Goal: Task Accomplishment & Management: Use online tool/utility

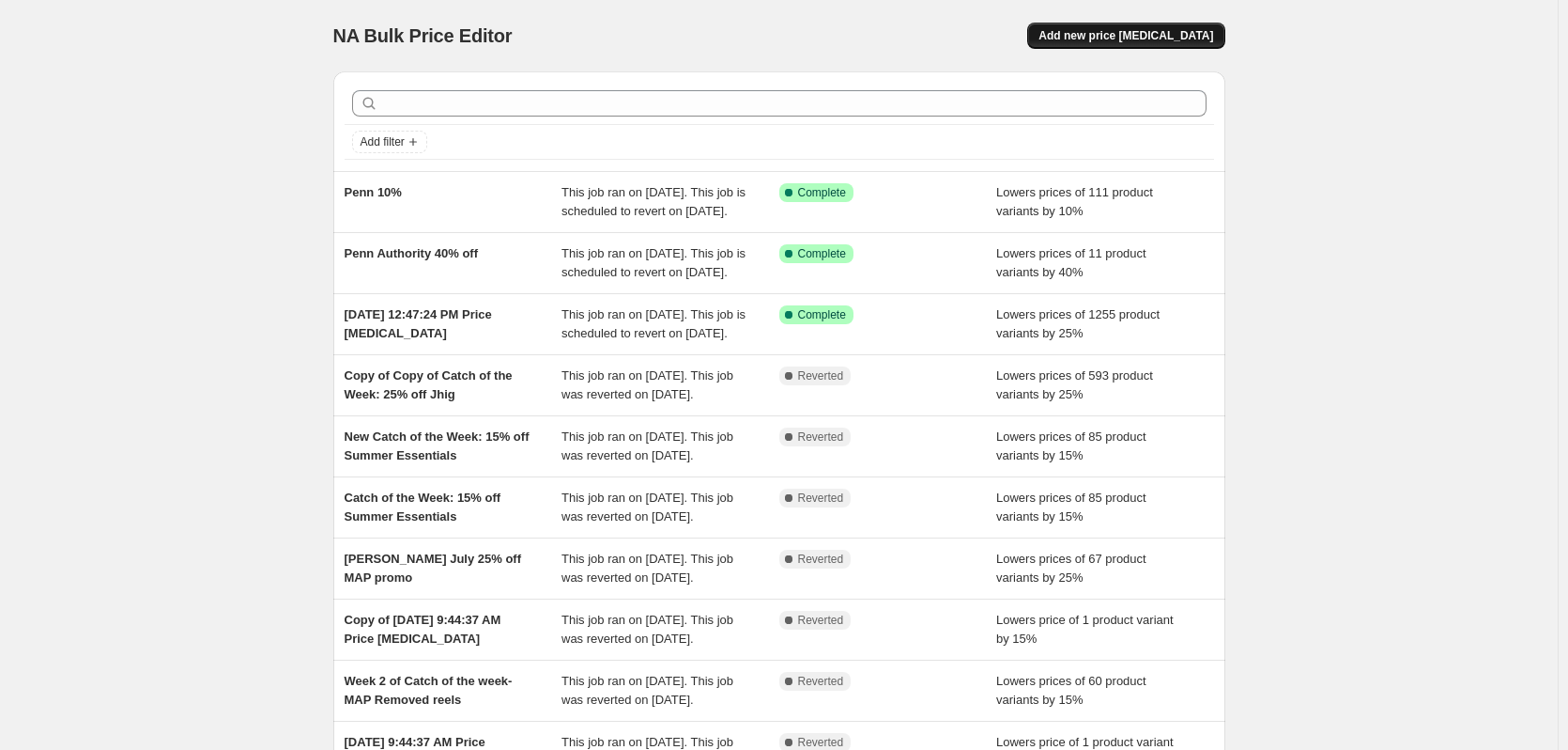
click at [1164, 29] on span "Add new price [MEDICAL_DATA]" at bounding box center [1126, 36] width 175 height 15
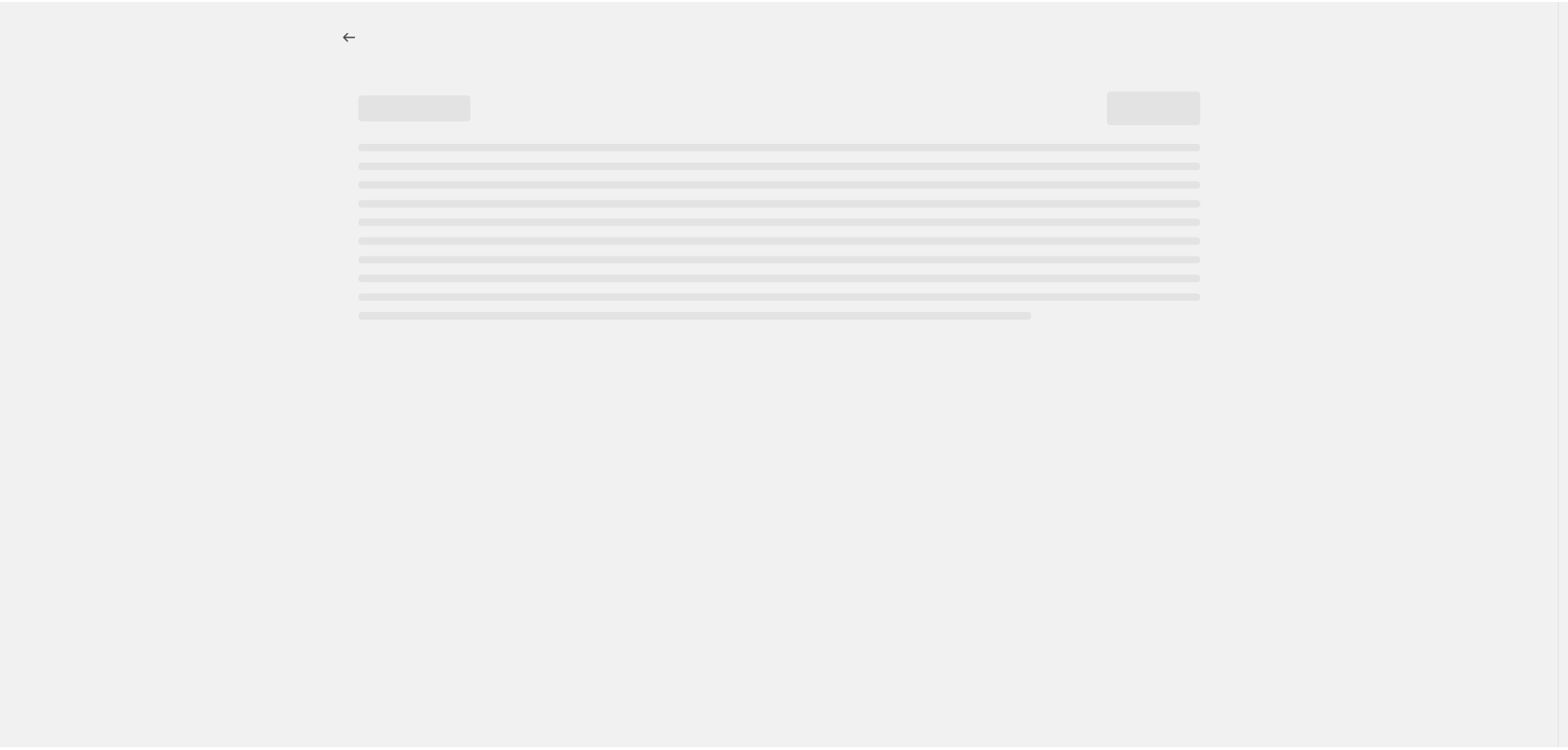
select select "percentage"
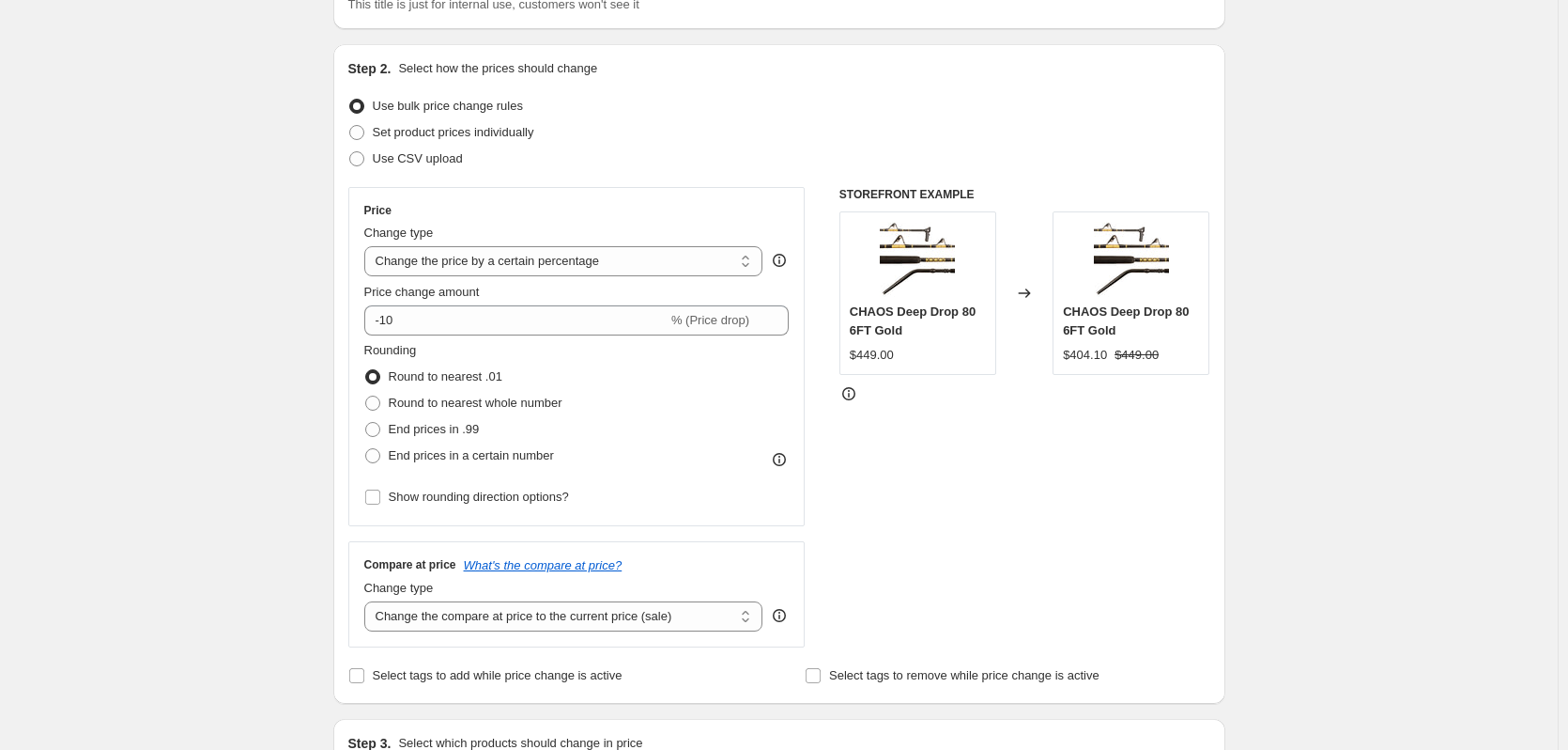
scroll to position [94, 0]
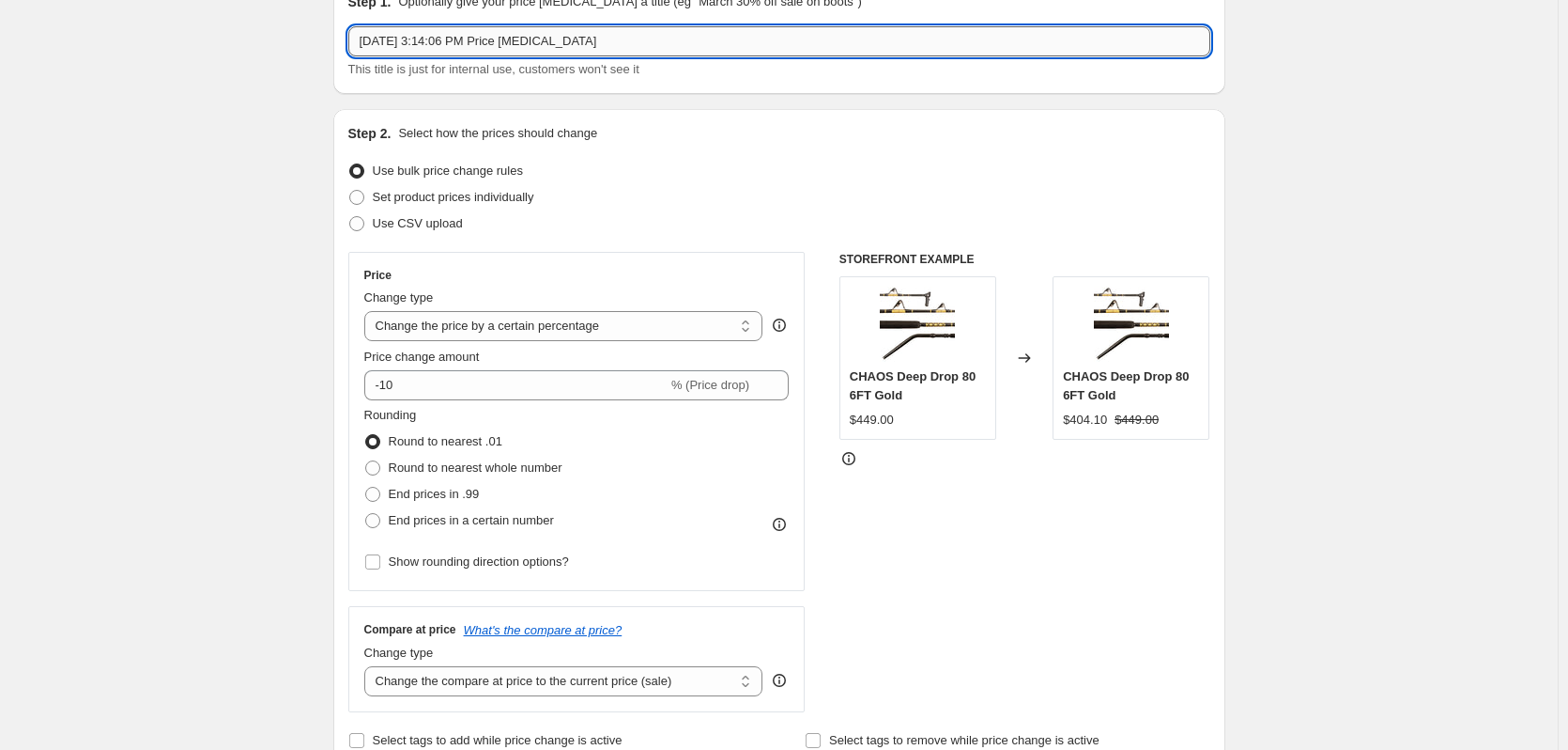
click at [540, 41] on input "[DATE] 3:14:06 PM Price [MEDICAL_DATA]" at bounding box center [780, 41] width 862 height 30
type input "Apparel Campaign"
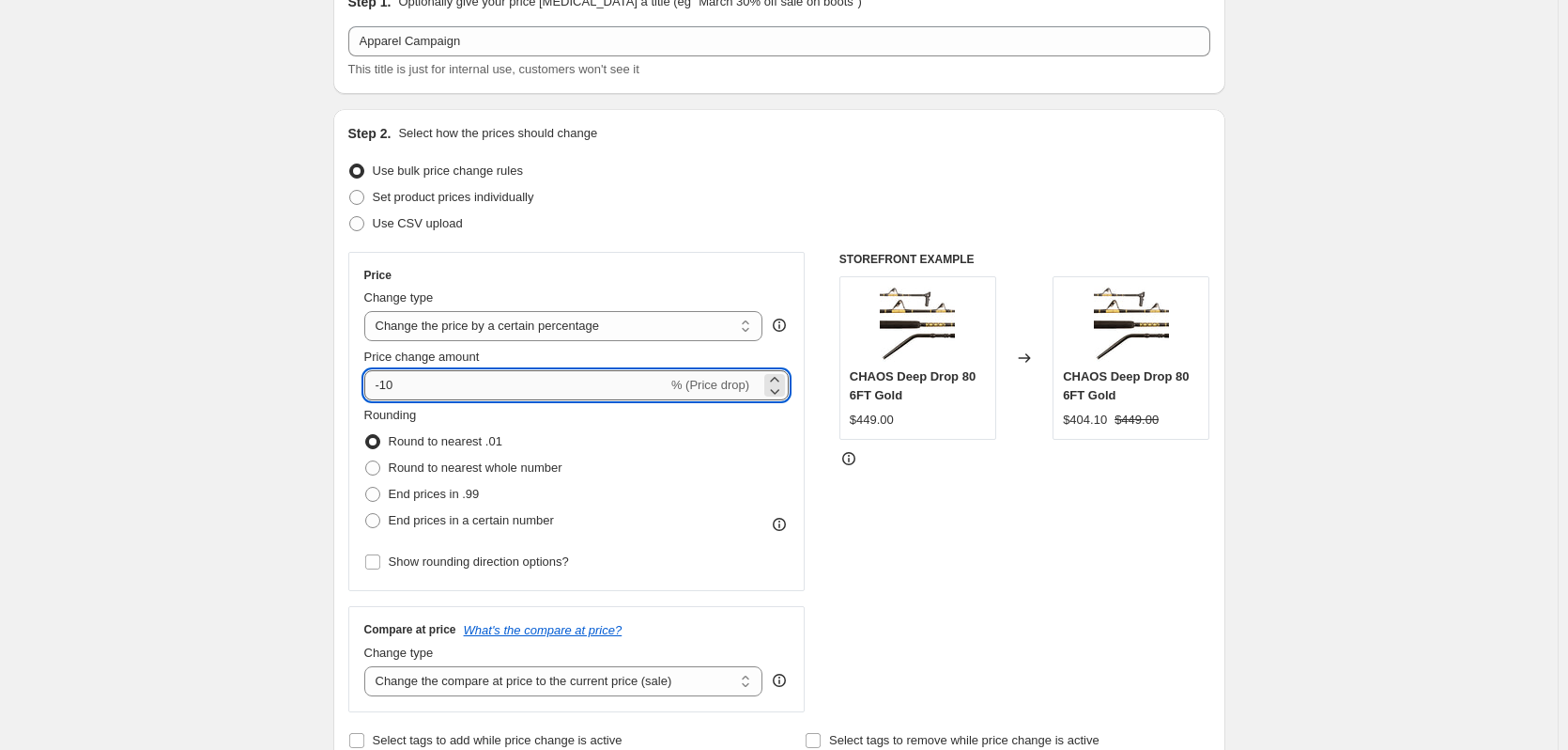
click at [486, 398] on input "-10" at bounding box center [516, 385] width 303 height 30
drag, startPoint x: 429, startPoint y: 385, endPoint x: 388, endPoint y: 385, distance: 41.0
click at [388, 385] on input "-10" at bounding box center [516, 385] width 303 height 30
type input "-25"
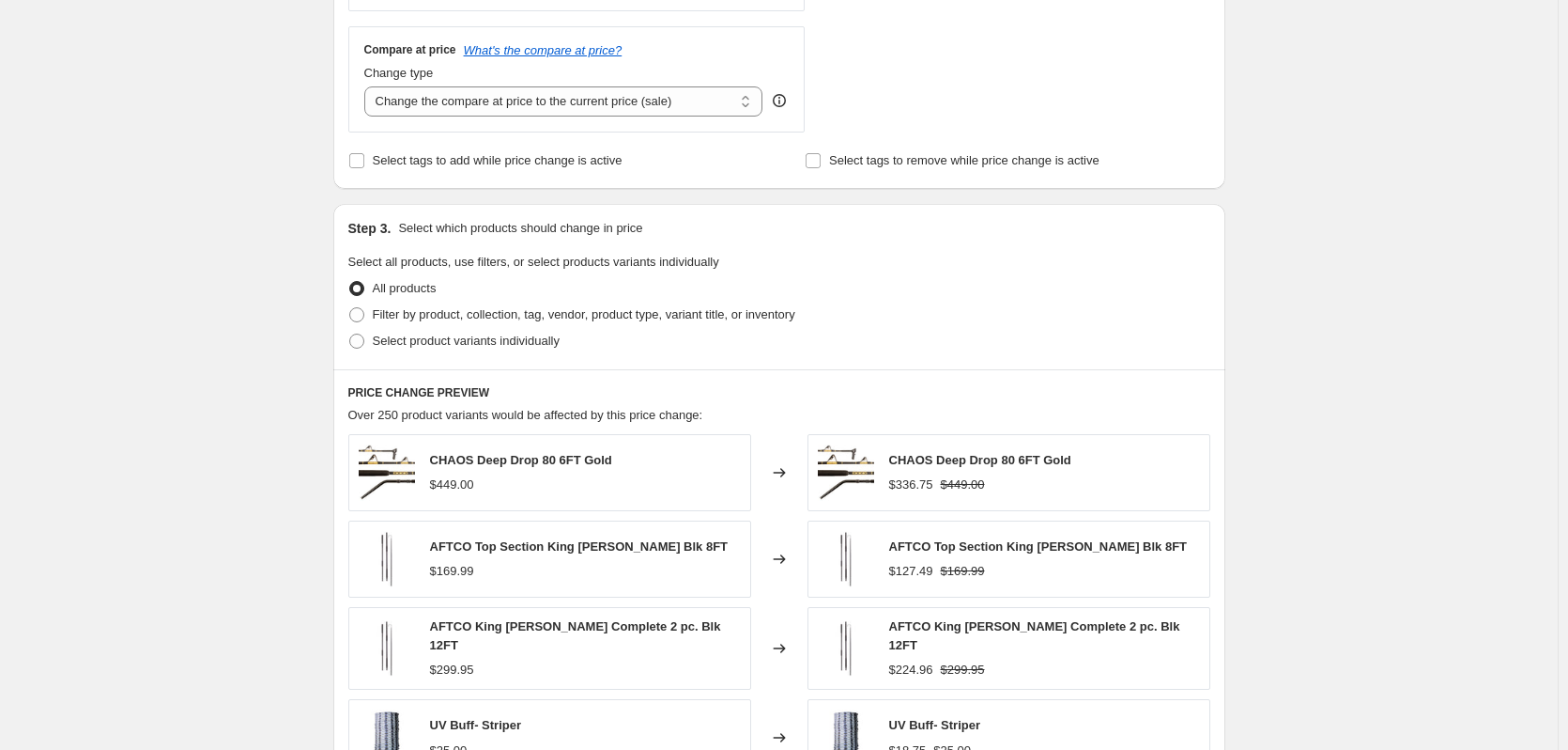
scroll to position [752, 0]
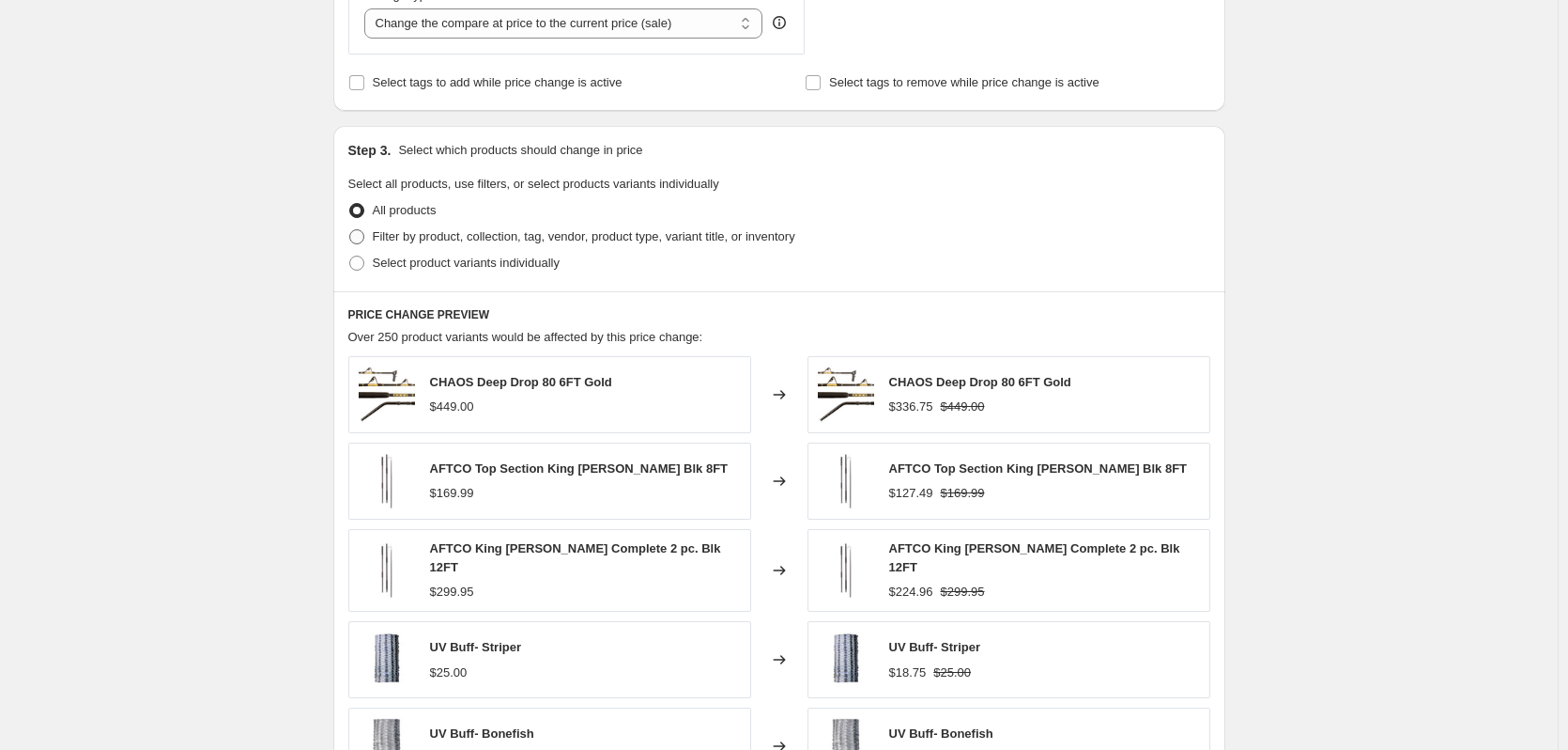
click at [365, 237] on span at bounding box center [357, 237] width 15 height 15
click at [350, 230] on input "Filter by product, collection, tag, vendor, product type, variant title, or inv…" at bounding box center [349, 229] width 1 height 1
radio input "true"
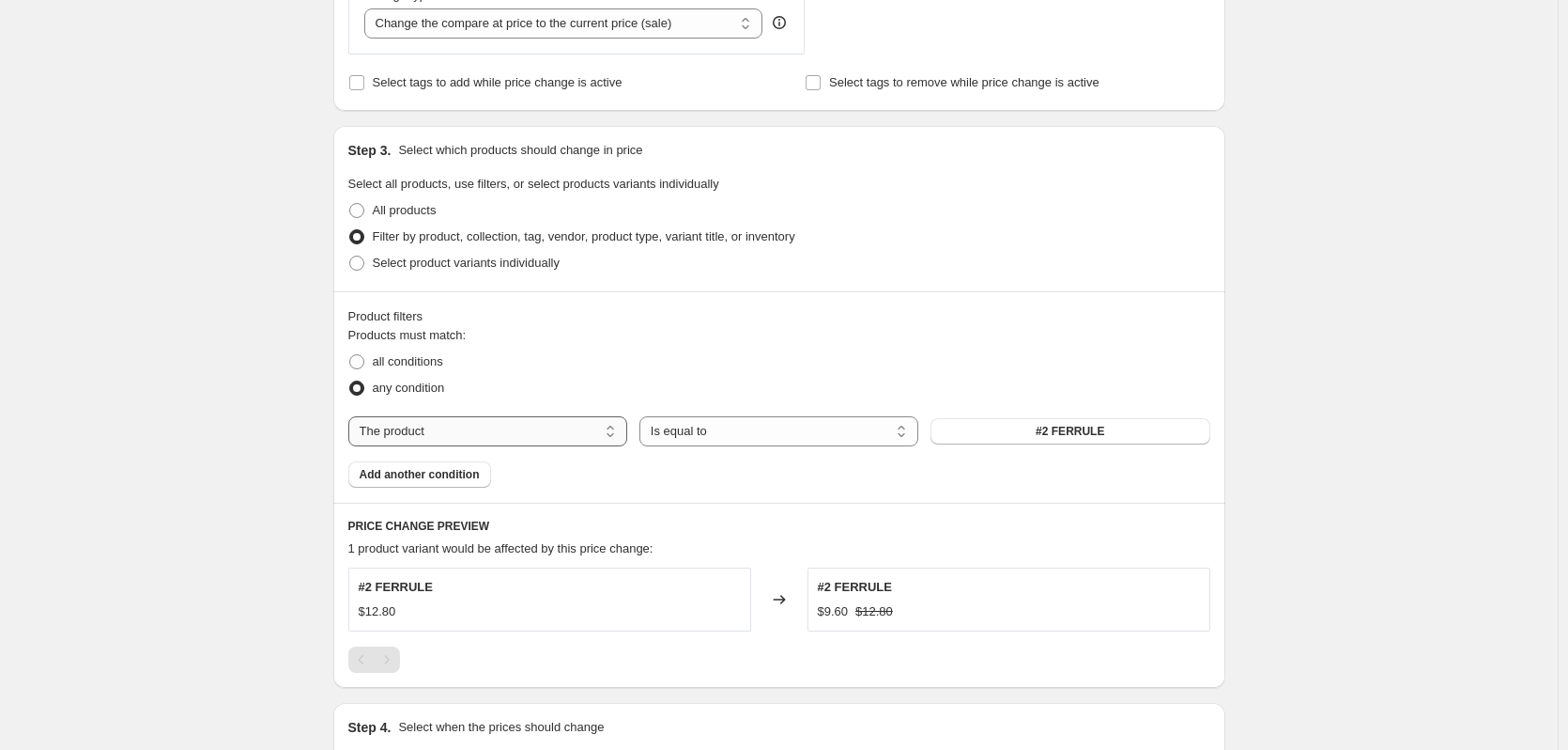
click at [455, 428] on select "The product The product's collection The product's tag The product's vendor The…" at bounding box center [488, 431] width 279 height 30
select select "tag"
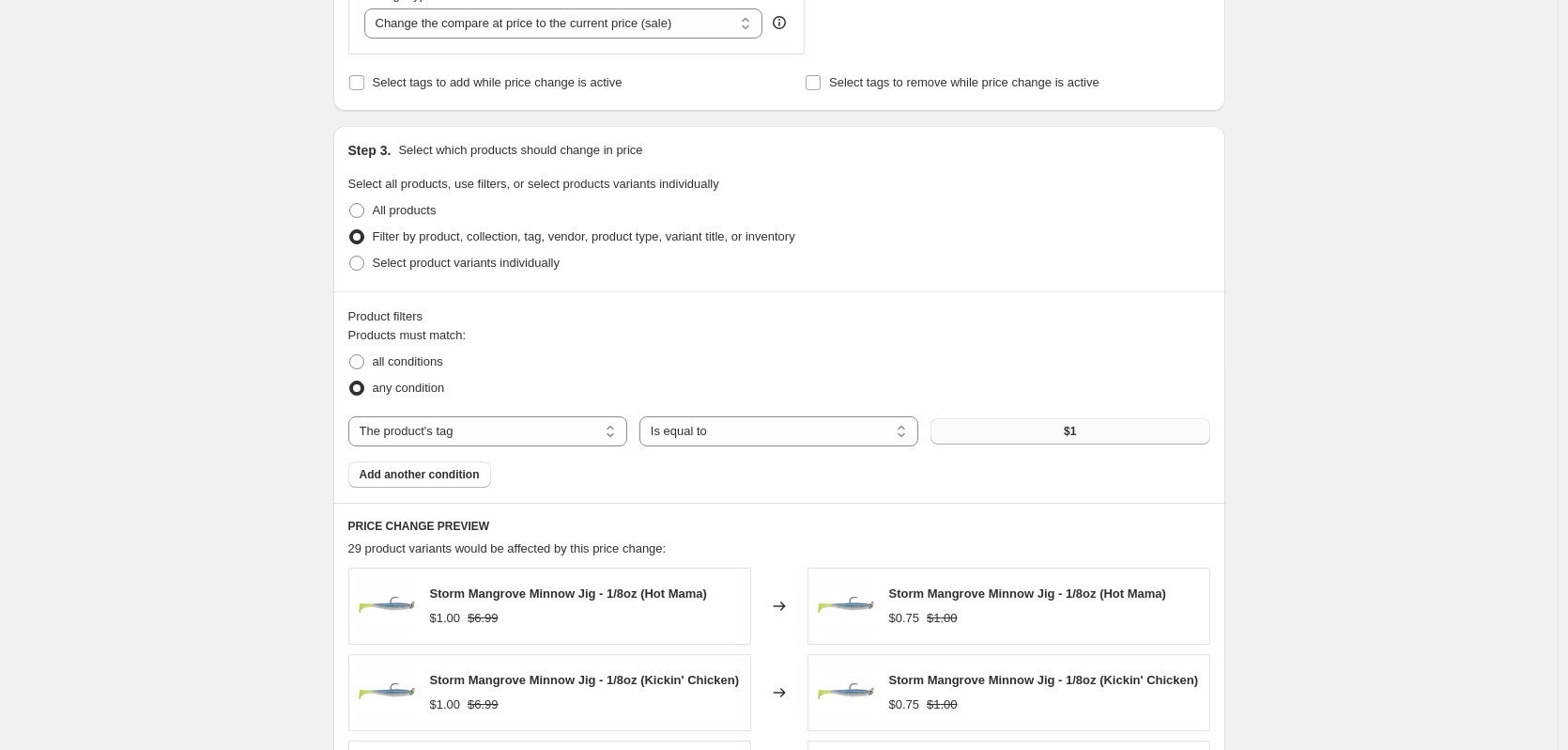
click at [1011, 438] on button "$1" at bounding box center [1070, 431] width 279 height 26
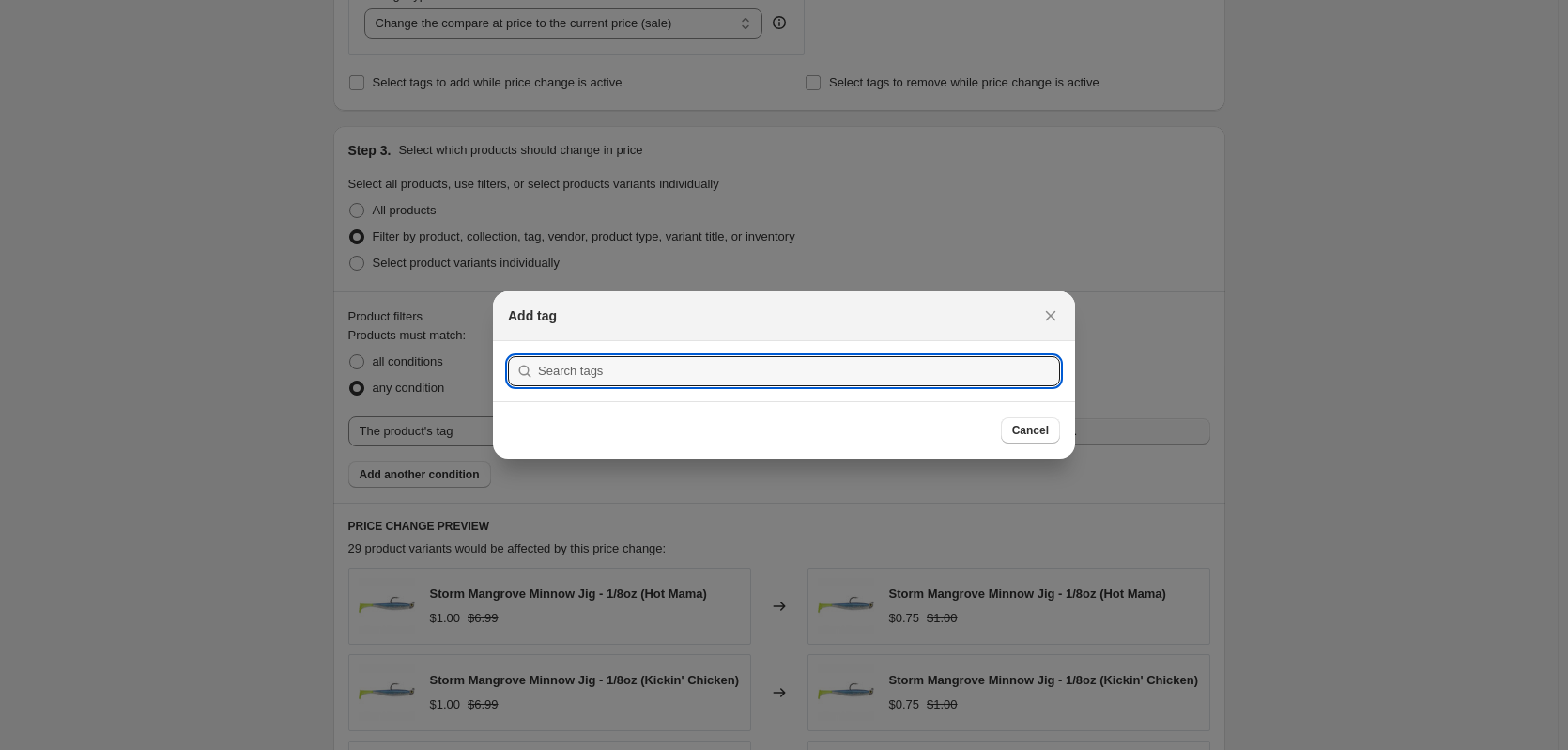
scroll to position [0, 0]
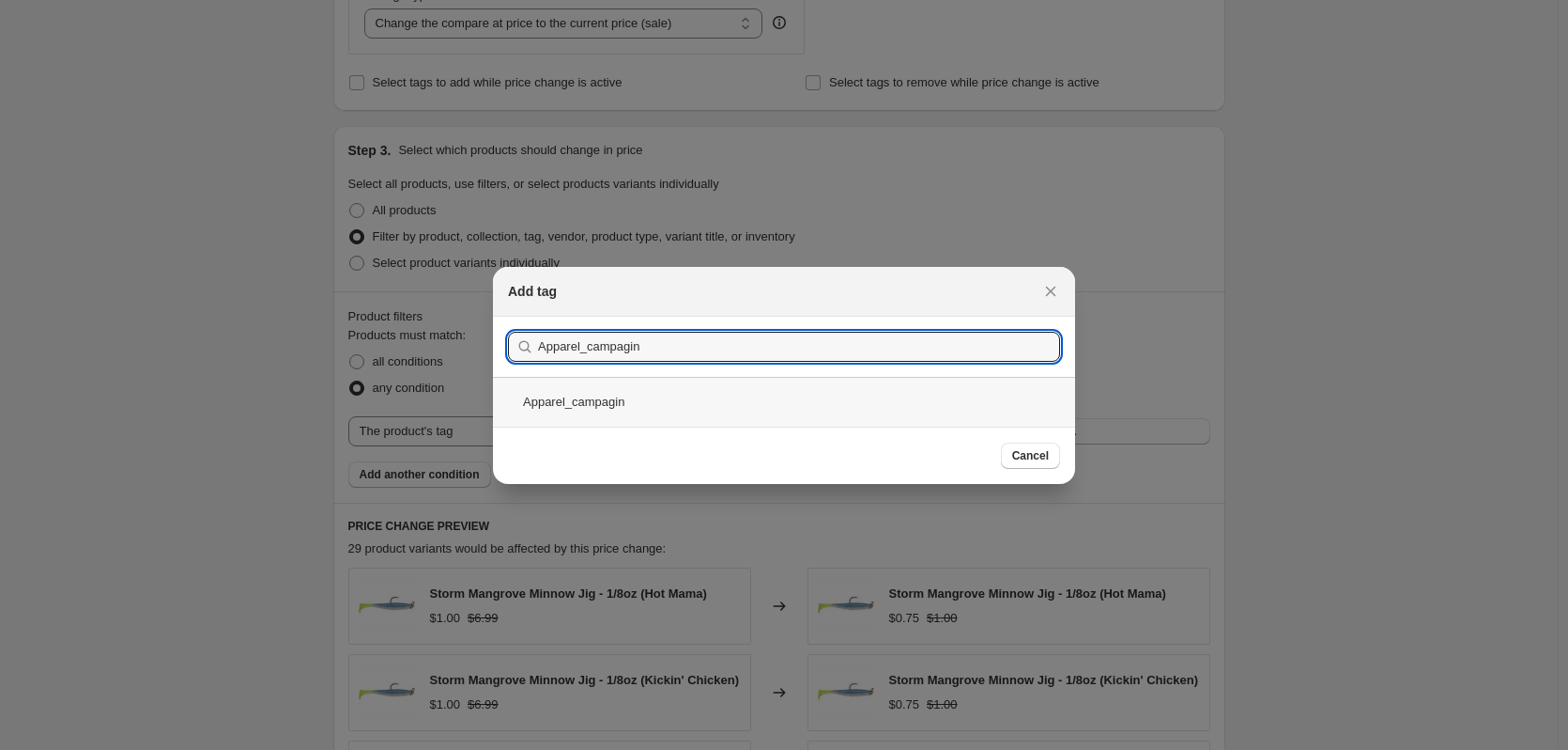
type input "Apparel_campagin"
click at [708, 408] on div "Apparel_campagin" at bounding box center [784, 401] width 582 height 50
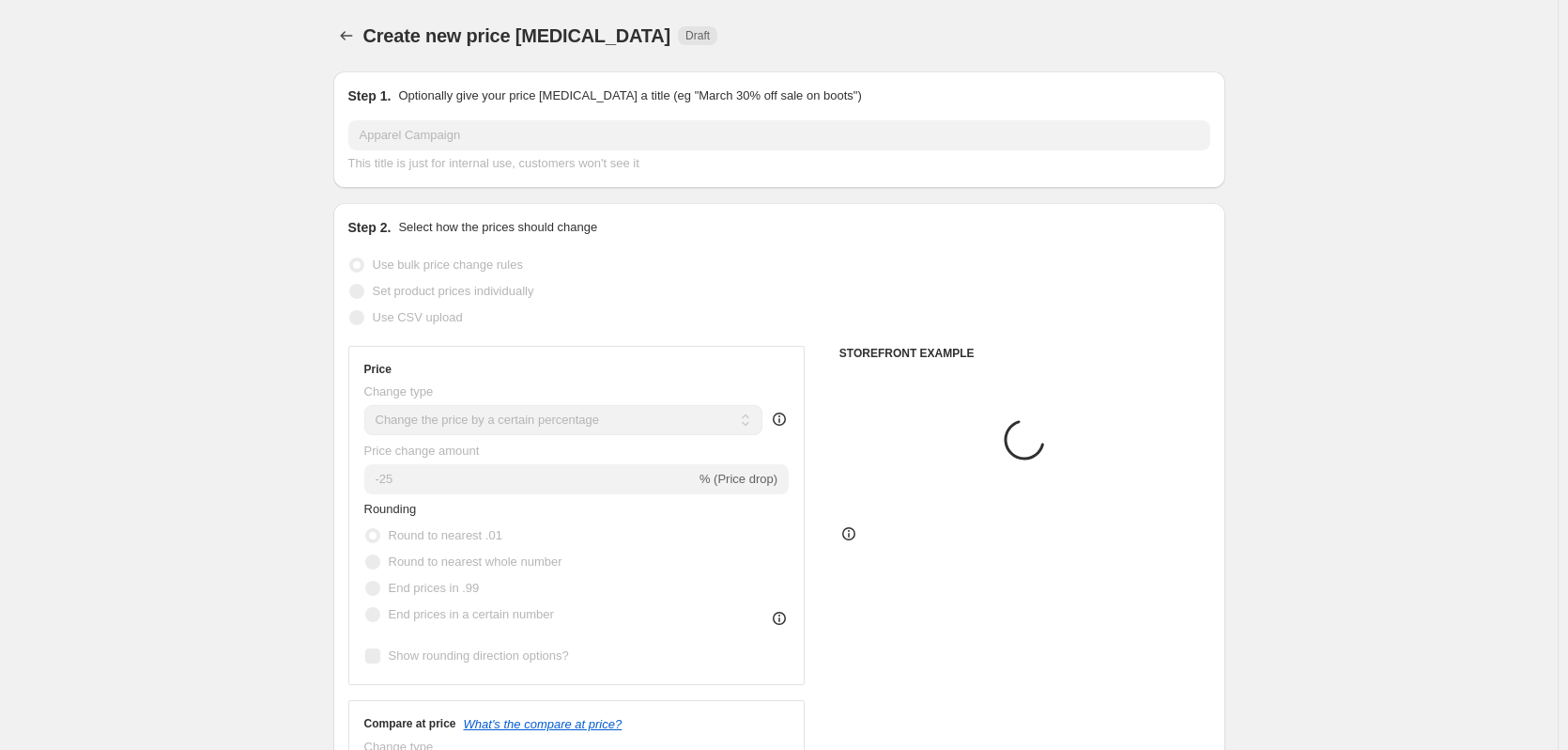
scroll to position [752, 0]
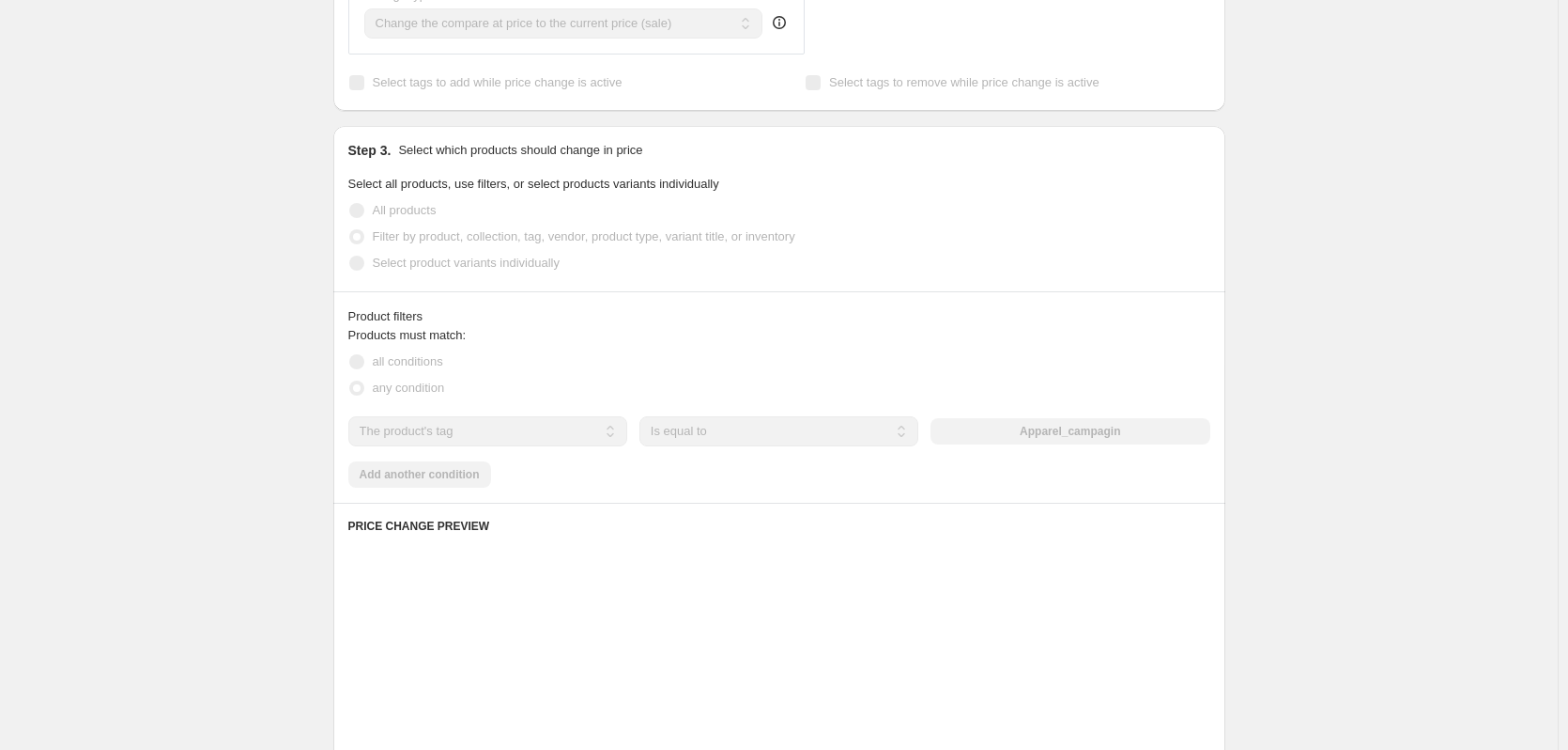
click at [199, 348] on div "Create new price [MEDICAL_DATA]. This page is ready Create new price [MEDICAL_D…" at bounding box center [779, 292] width 1558 height 2089
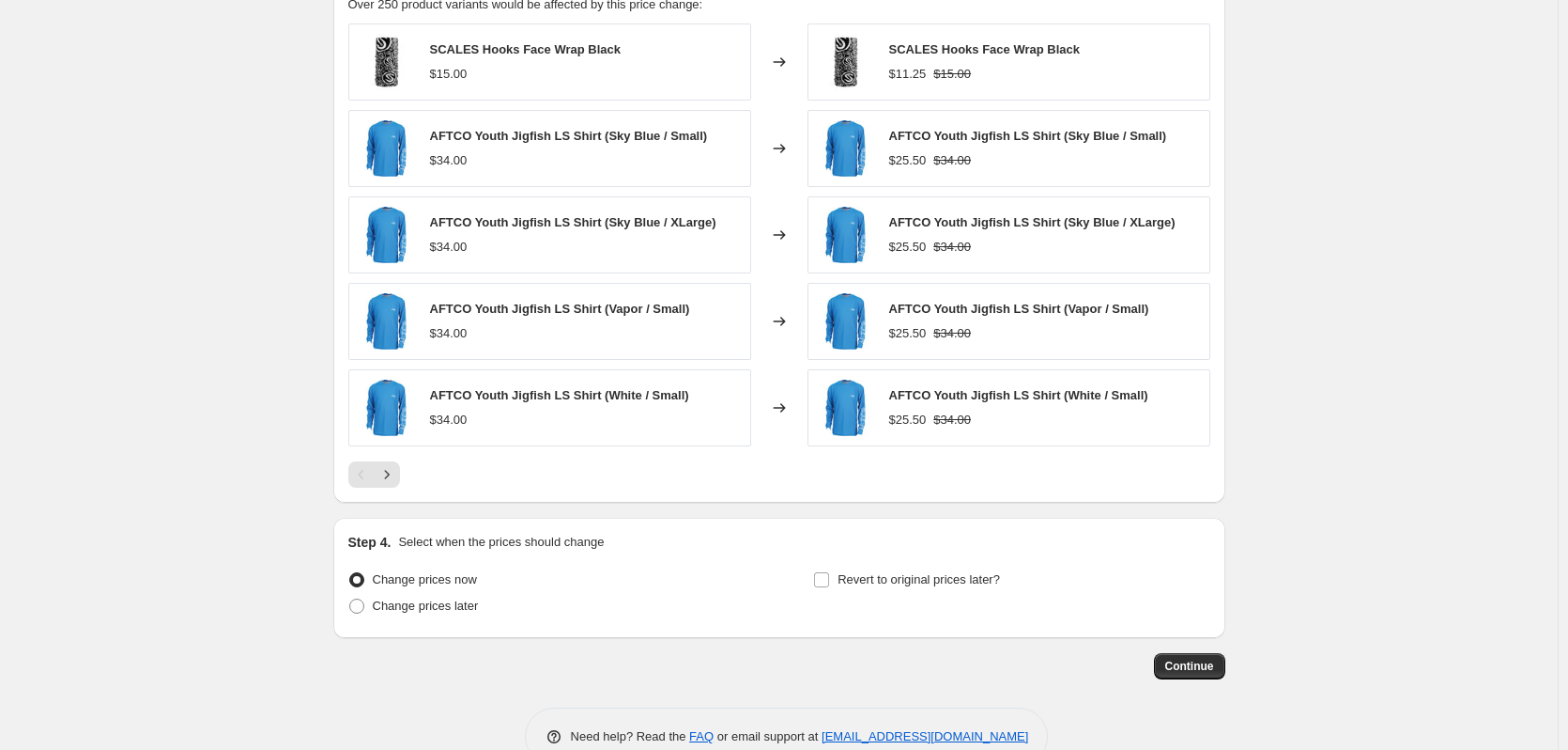
scroll to position [1340, 0]
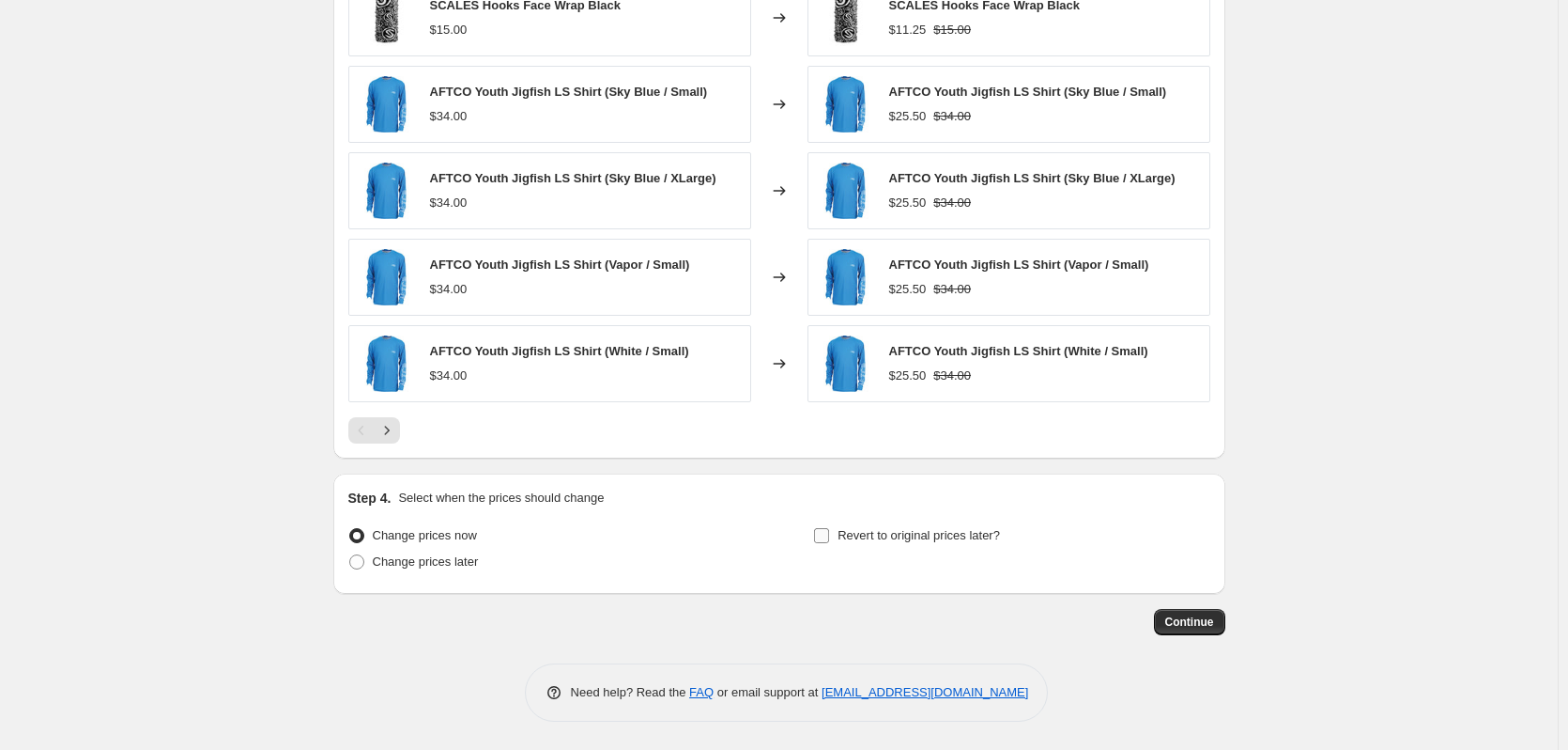
click at [830, 539] on input "Revert to original prices later?" at bounding box center [822, 536] width 15 height 15
checkbox input "true"
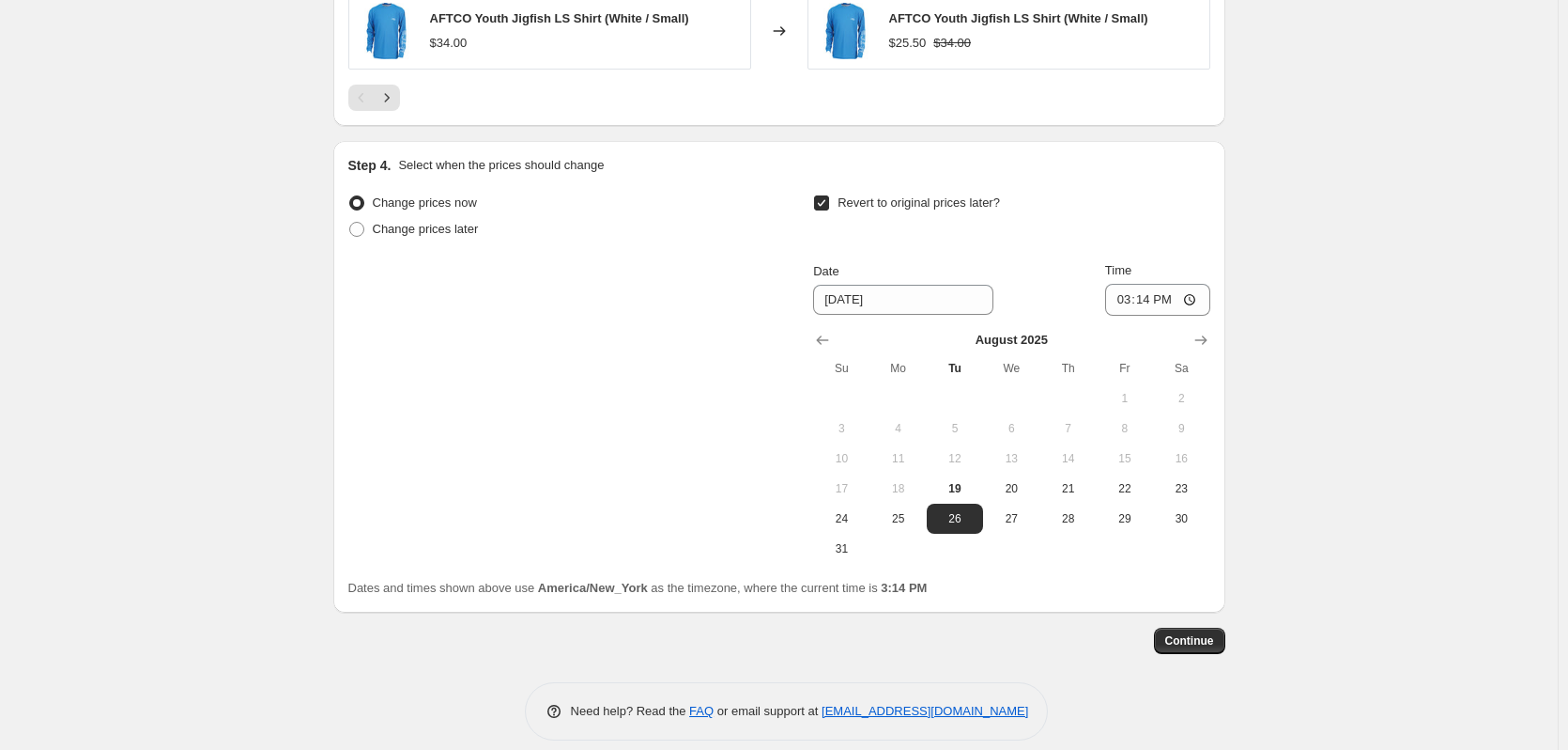
scroll to position [1692, 0]
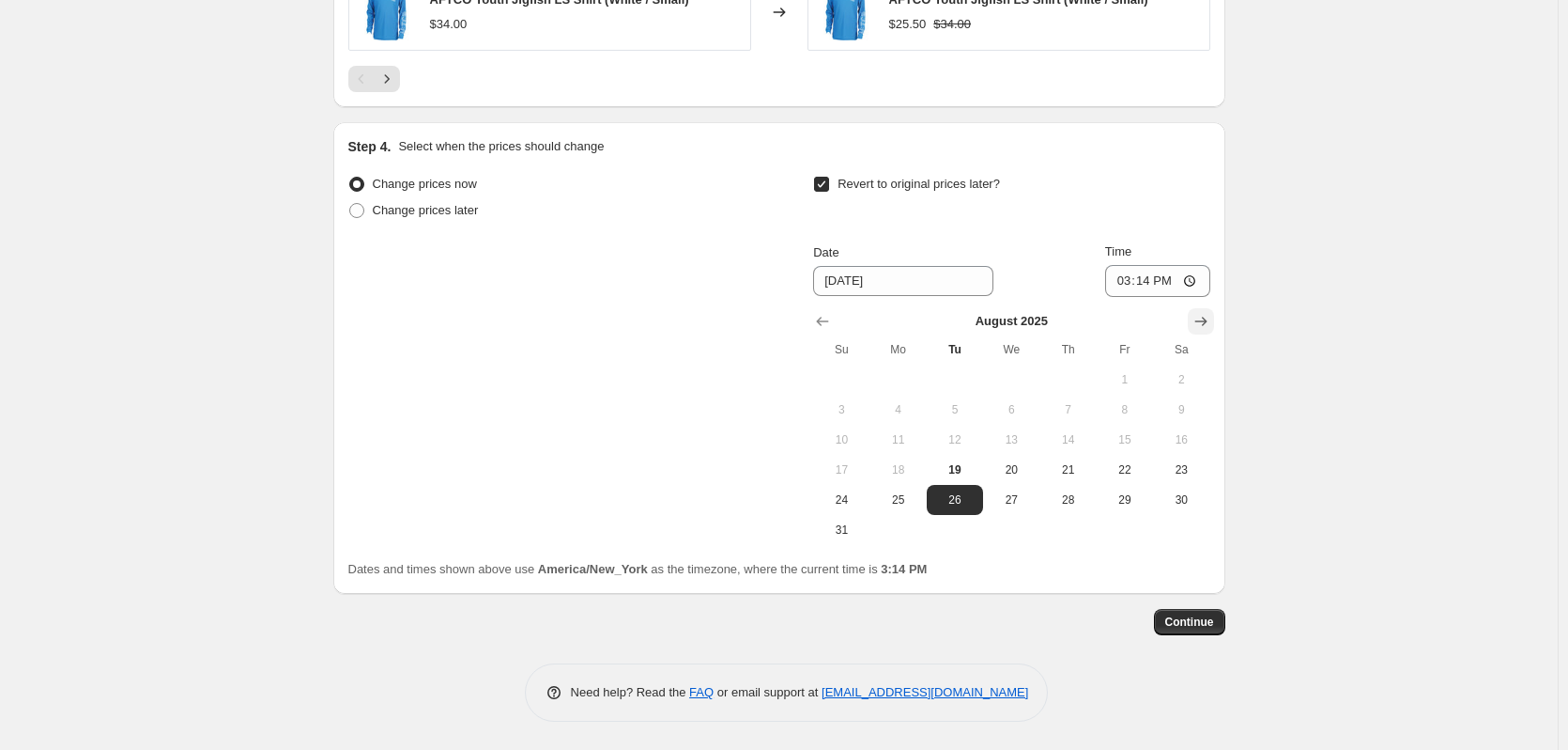
click at [1206, 321] on icon "Show next month, September 2025" at bounding box center [1200, 321] width 12 height 9
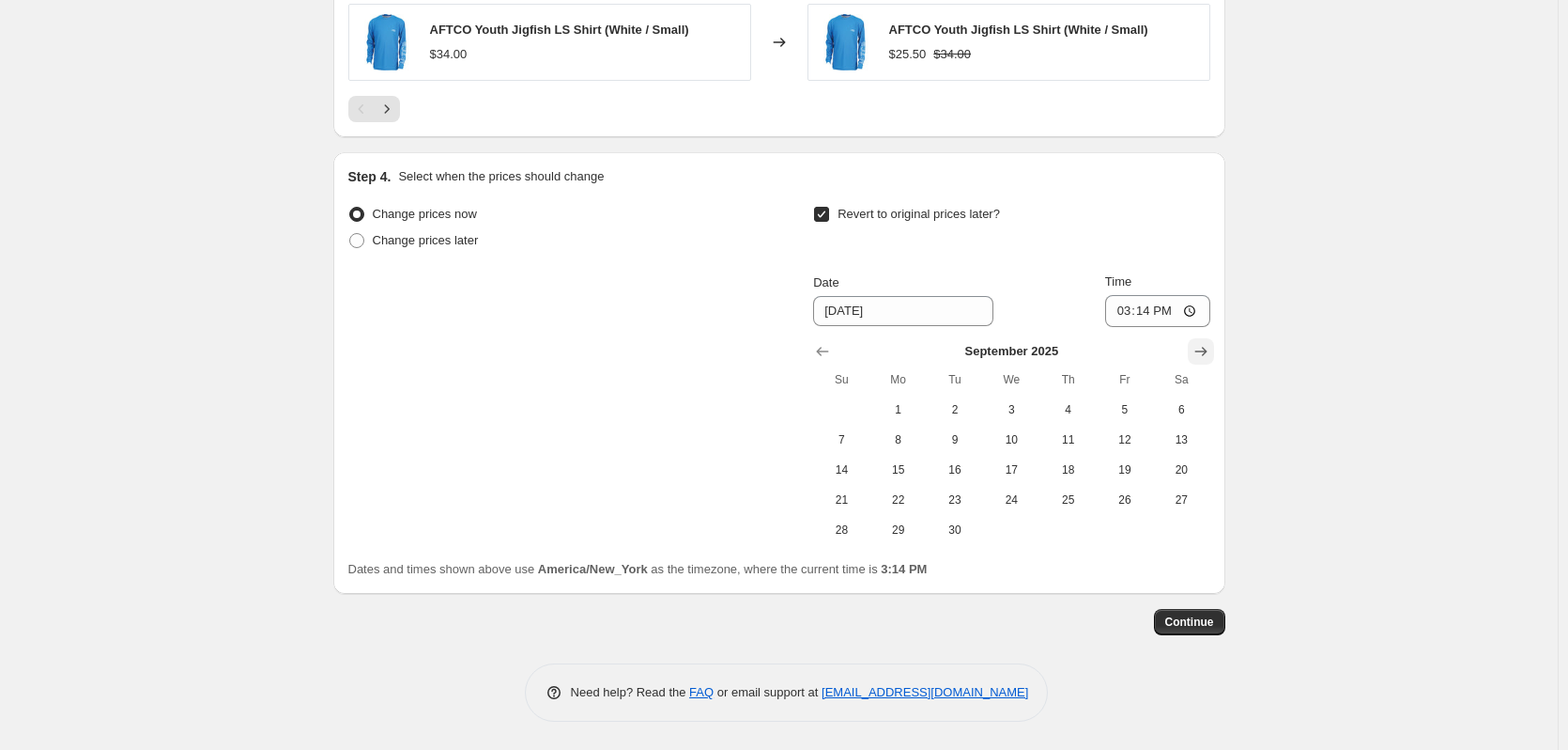
click at [1206, 351] on icon "Show next month, October 2025" at bounding box center [1201, 352] width 19 height 19
click at [827, 352] on icon "Show previous month, September 2025" at bounding box center [823, 352] width 19 height 19
click at [836, 349] on button "Show previous month, August 2025" at bounding box center [823, 352] width 26 height 26
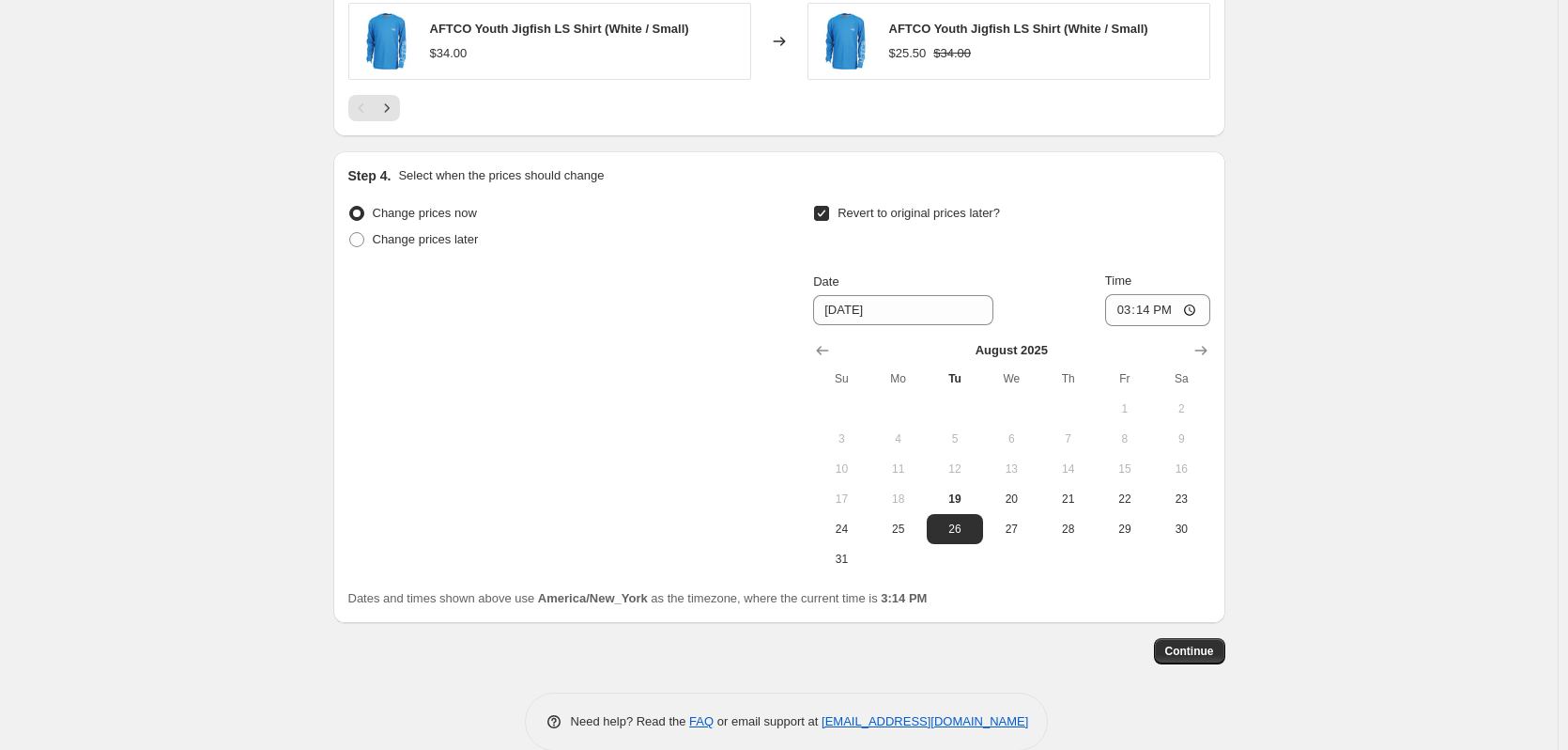
click at [1188, 349] on div at bounding box center [1012, 351] width 396 height 19
click at [1203, 350] on icon "Show next month, September 2025" at bounding box center [1201, 351] width 19 height 19
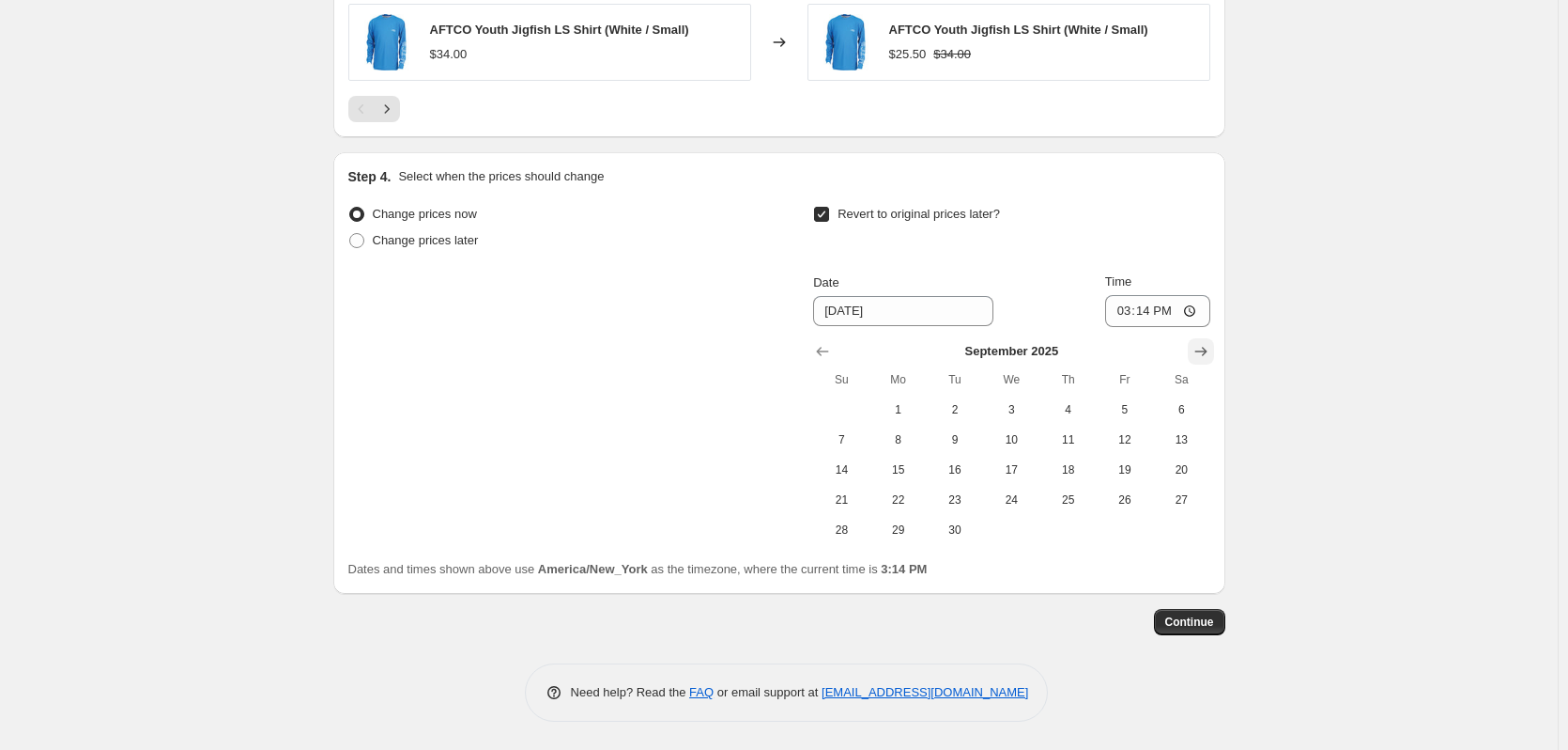
click at [1201, 350] on icon "Show next month, October 2025" at bounding box center [1201, 352] width 19 height 19
click at [1128, 536] on span "31" at bounding box center [1125, 530] width 41 height 15
type input "[DATE]"
click at [1197, 624] on span "Continue" at bounding box center [1189, 622] width 49 height 15
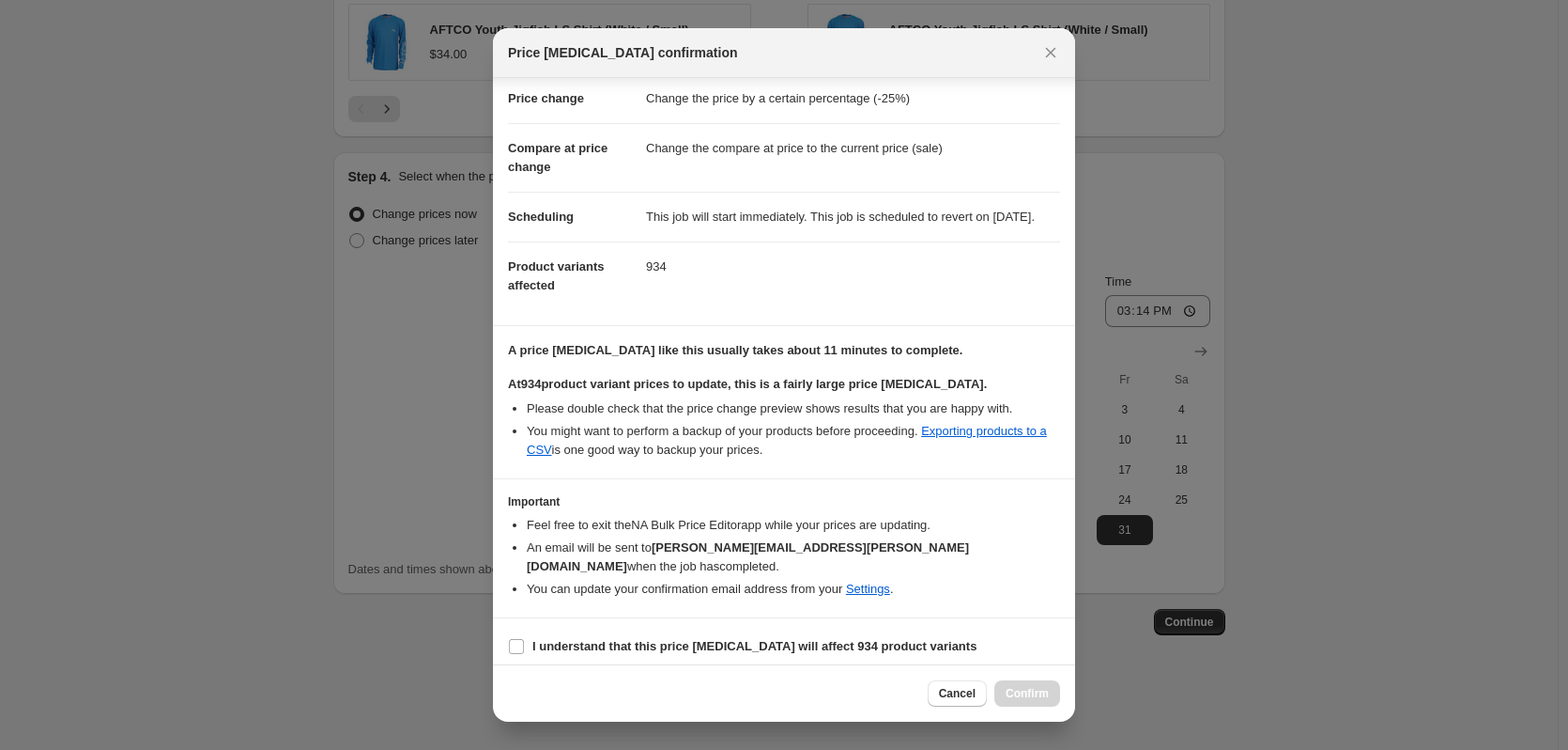
scroll to position [48, 0]
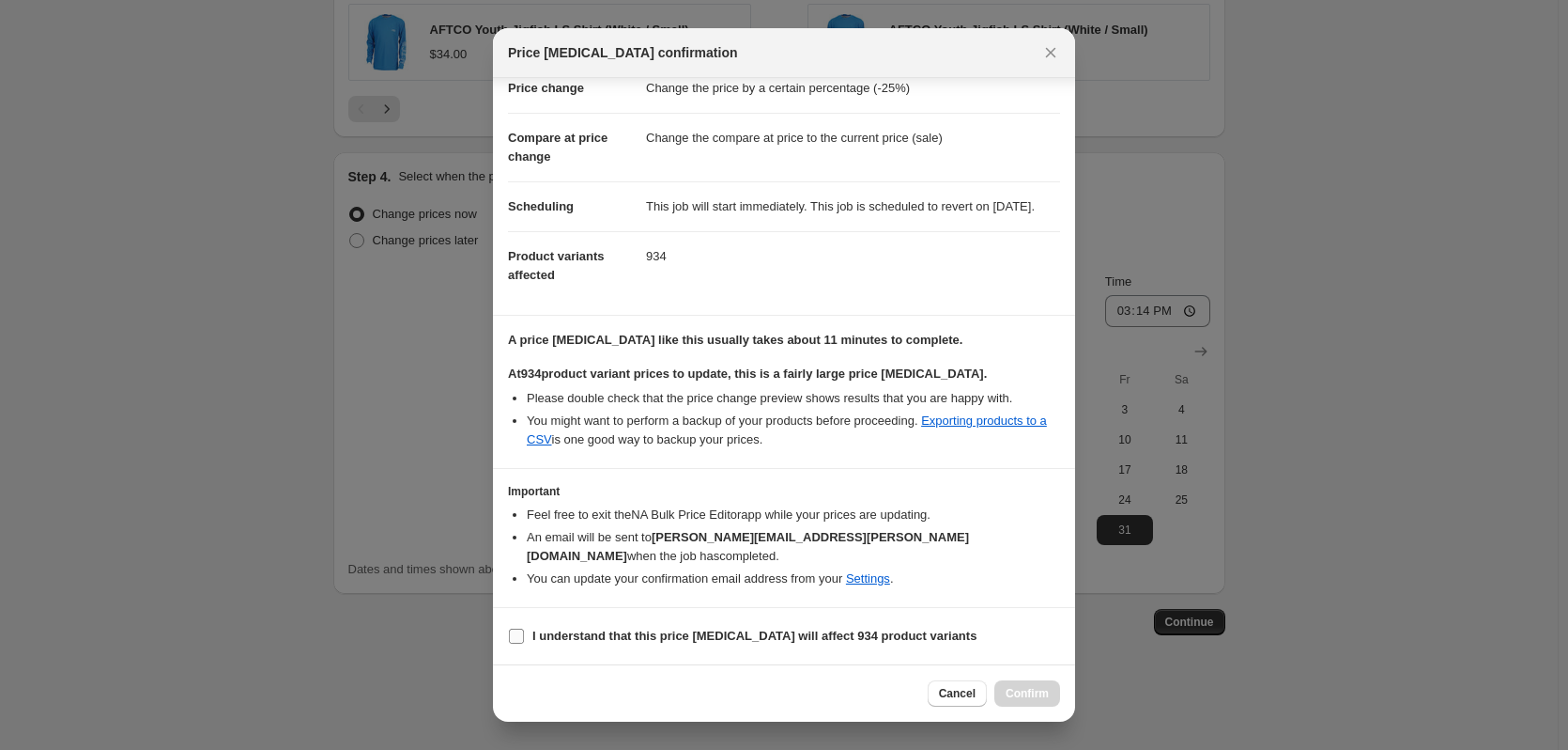
click at [515, 636] on input "I understand that this price [MEDICAL_DATA] will affect 934 product variants" at bounding box center [517, 636] width 15 height 15
checkbox input "true"
click at [1031, 698] on span "Confirm" at bounding box center [1028, 694] width 43 height 15
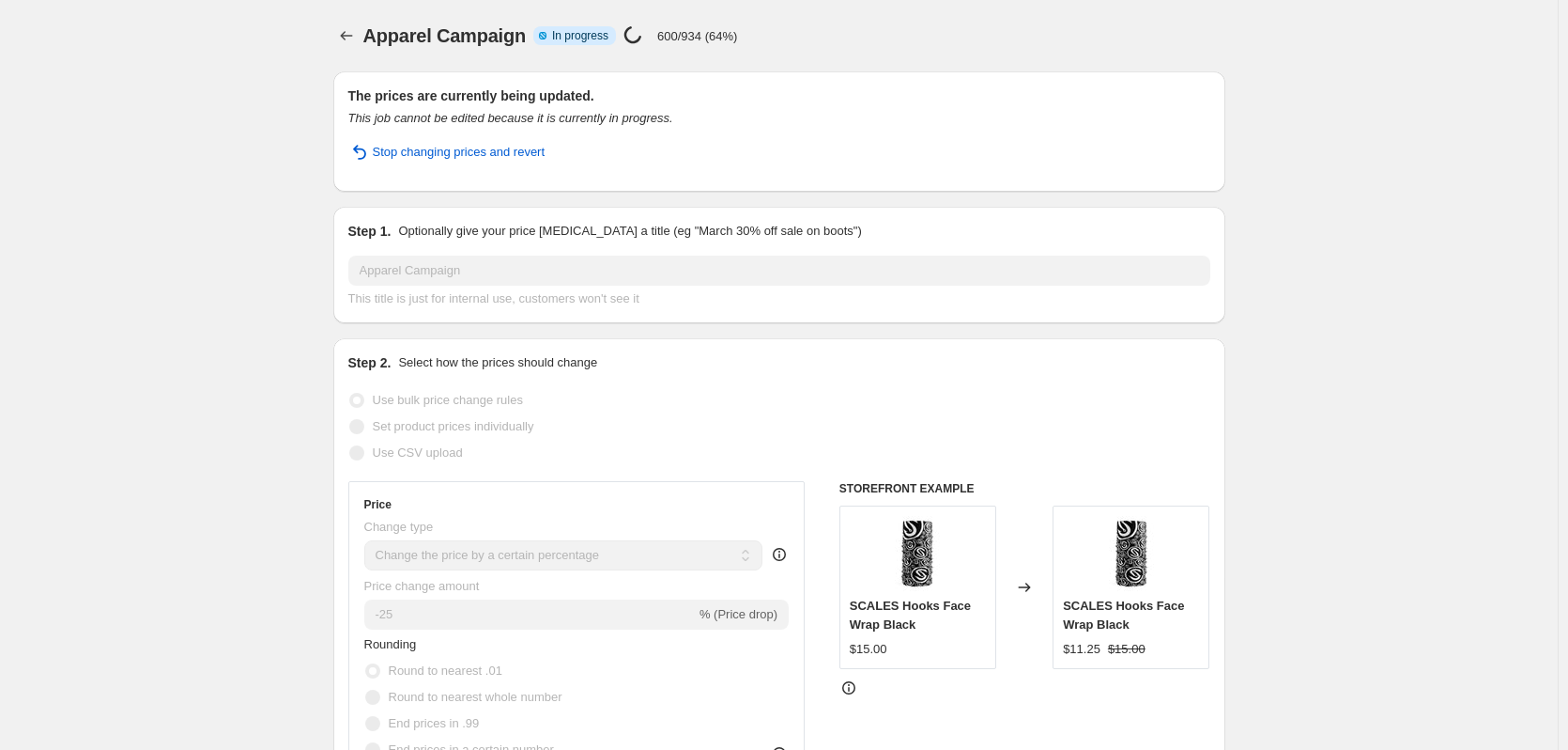
select select "percentage"
select select "tag"
